Goal: Navigation & Orientation: Find specific page/section

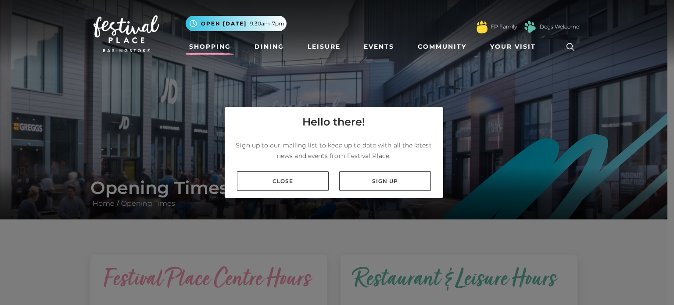
click at [201, 45] on link "Shopping" at bounding box center [210, 47] width 49 height 16
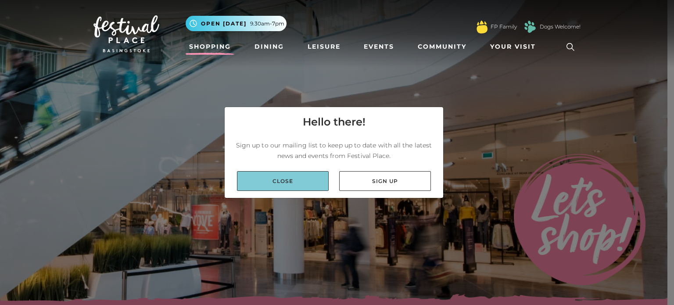
click at [293, 183] on link "Close" at bounding box center [283, 181] width 92 height 20
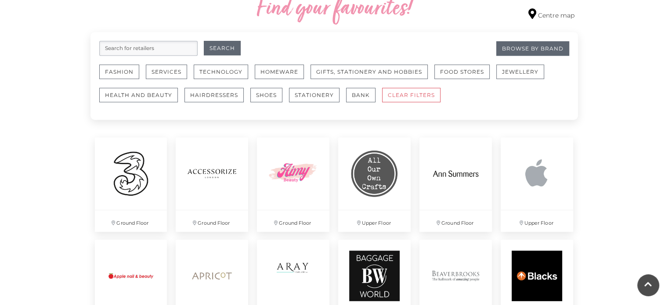
scroll to position [571, 0]
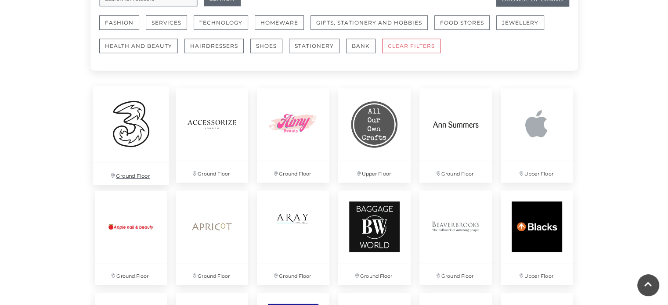
click at [141, 144] on img at bounding box center [131, 124] width 76 height 76
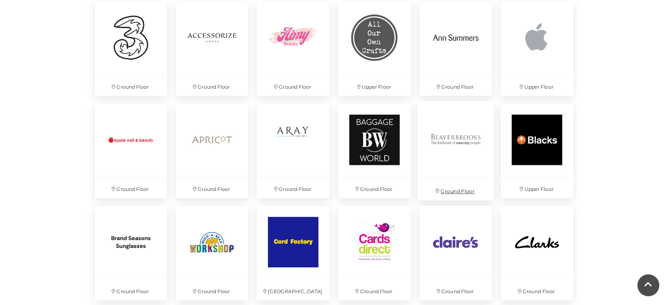
scroll to position [658, 0]
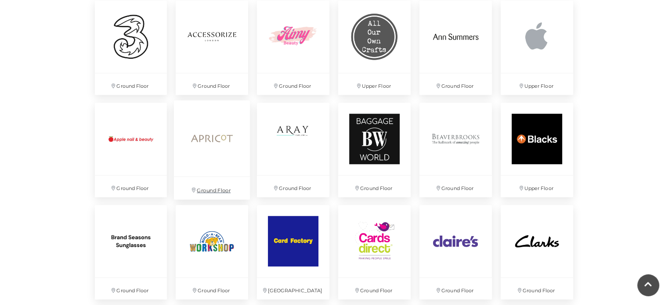
click at [213, 140] on img at bounding box center [212, 139] width 76 height 76
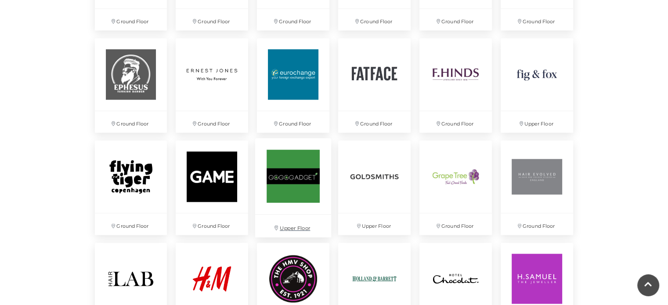
scroll to position [1097, 0]
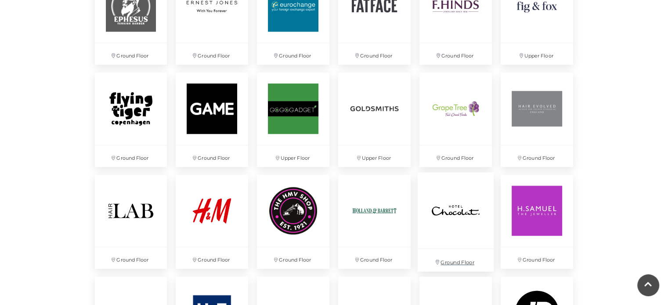
click at [459, 197] on img at bounding box center [455, 210] width 76 height 76
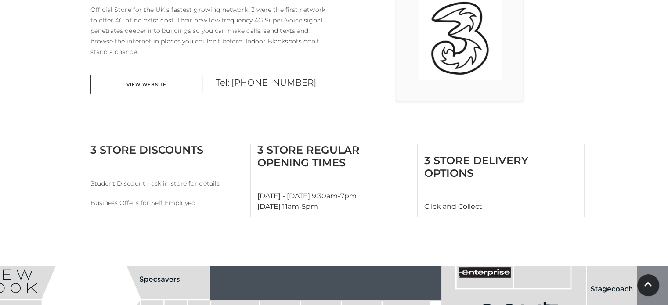
scroll to position [307, 0]
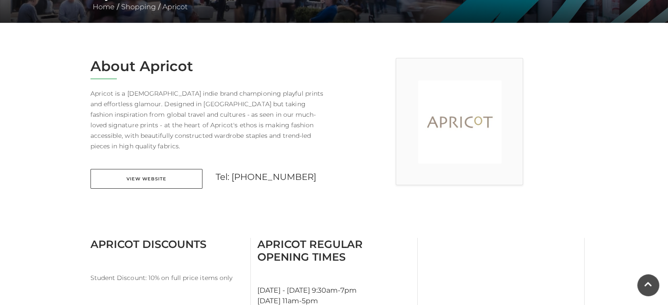
scroll to position [263, 0]
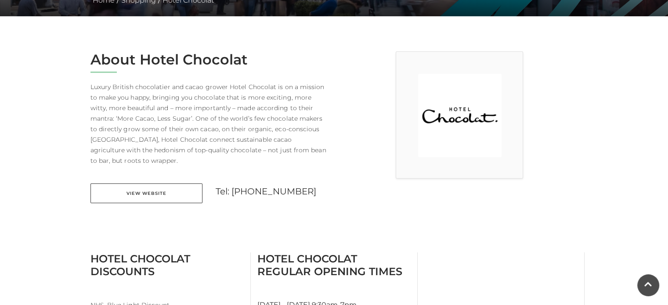
scroll to position [307, 0]
